Goal: Check status: Check status

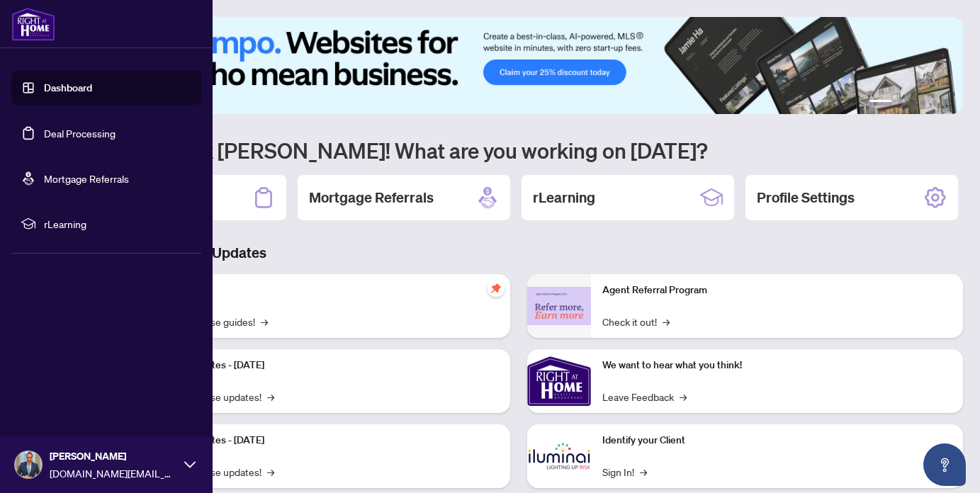
click at [60, 135] on link "Deal Processing" at bounding box center [80, 133] width 72 height 13
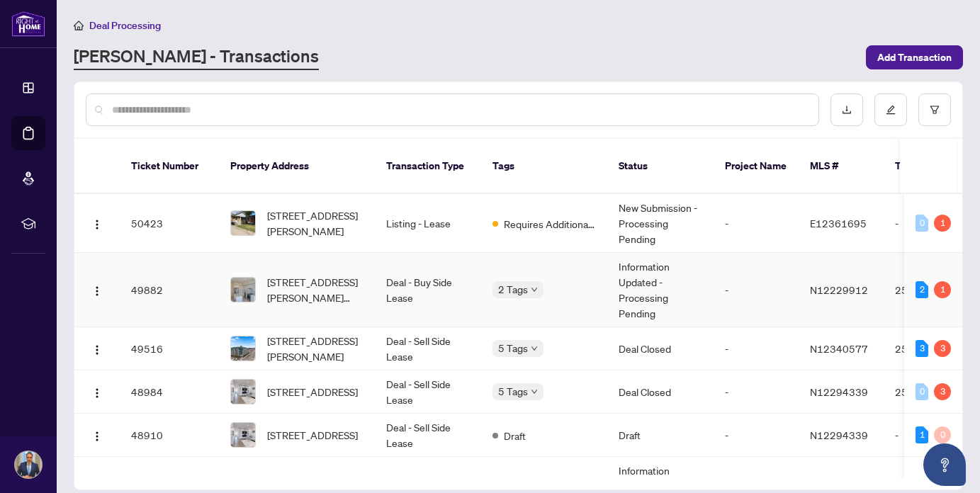
click at [611, 270] on td "Information Updated - Processing Pending" at bounding box center [660, 290] width 106 height 74
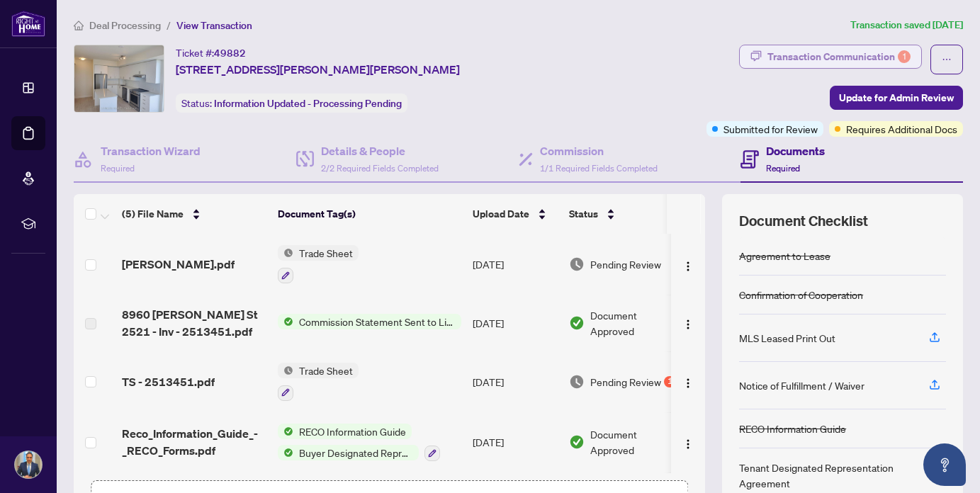
click at [840, 54] on div "Transaction Communication 1" at bounding box center [838, 56] width 143 height 23
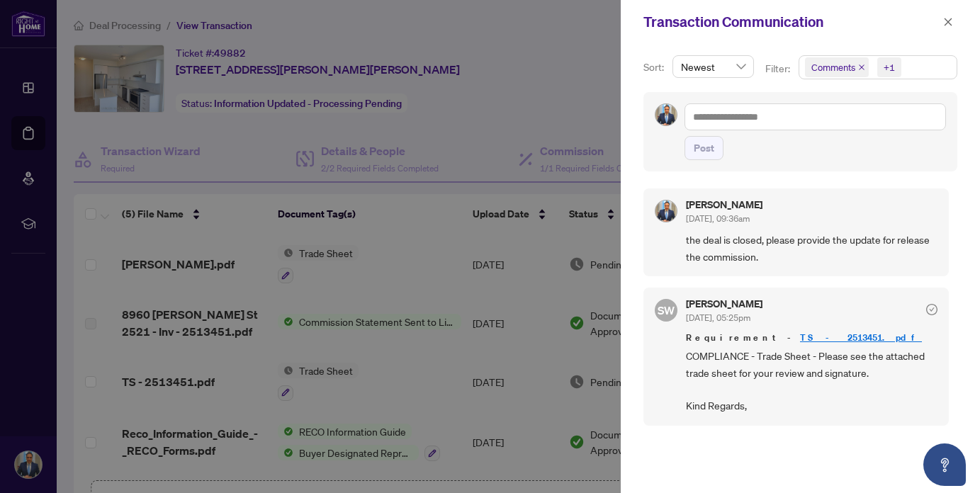
click at [729, 79] on div "Newest" at bounding box center [713, 72] width 87 height 34
click at [954, 18] on button "button" at bounding box center [948, 21] width 18 height 17
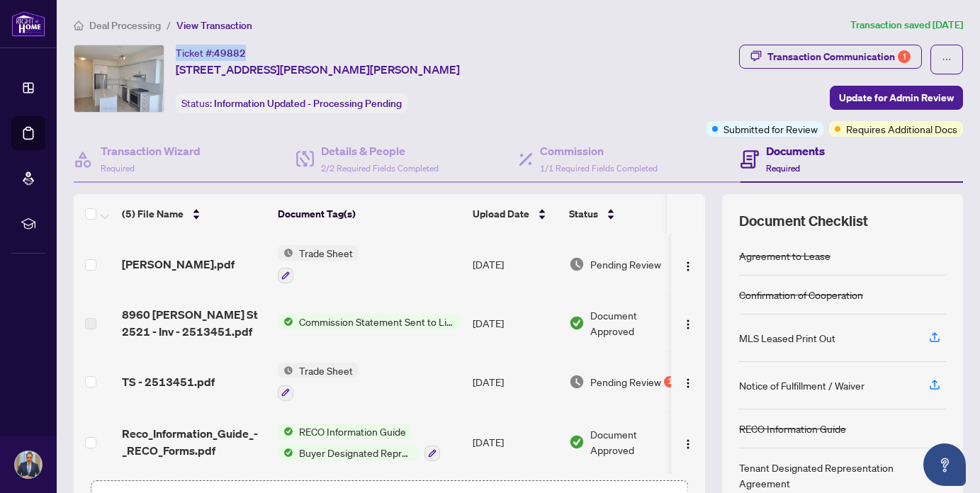
drag, startPoint x: 176, startPoint y: 50, endPoint x: 247, endPoint y: 50, distance: 70.2
click at [247, 50] on div "Ticket #: 49882 [STREET_ADDRESS][PERSON_NAME][PERSON_NAME]" at bounding box center [318, 61] width 284 height 33
copy div "Ticket #: 49882"
